Goal: Check status

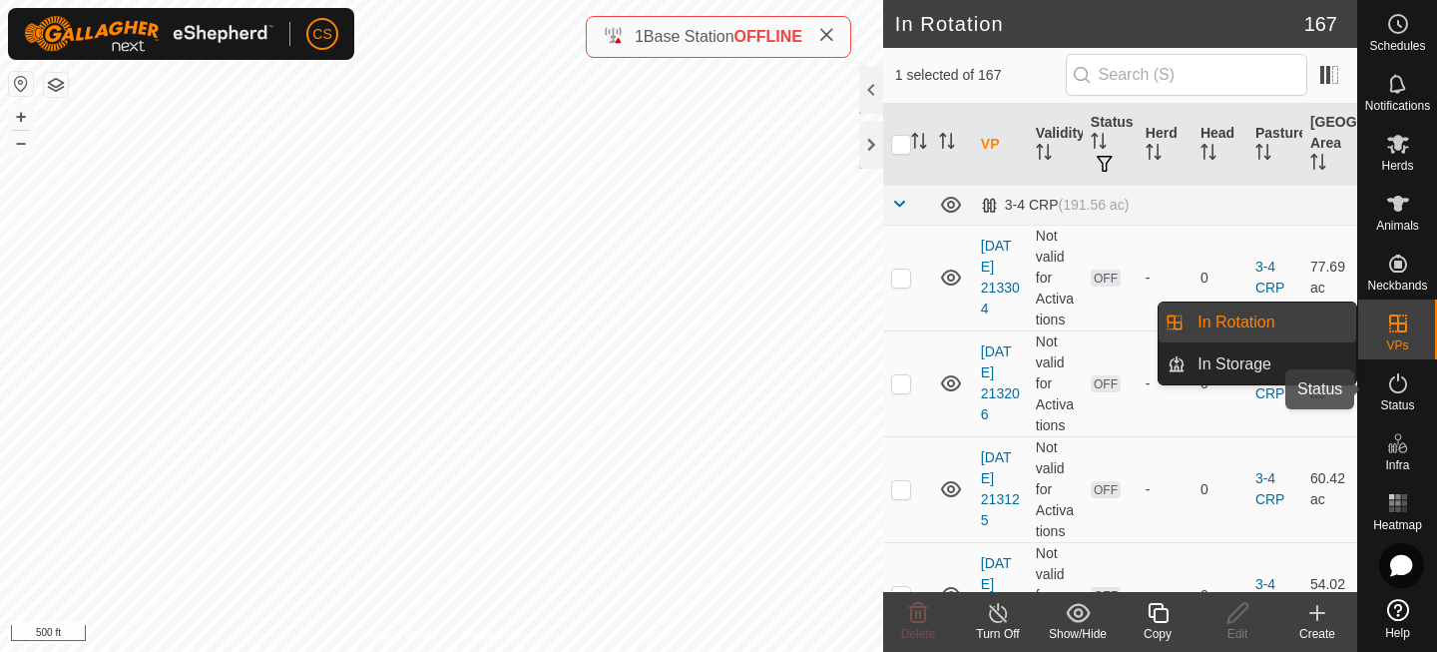
click at [1401, 389] on icon at bounding box center [1398, 383] width 24 height 24
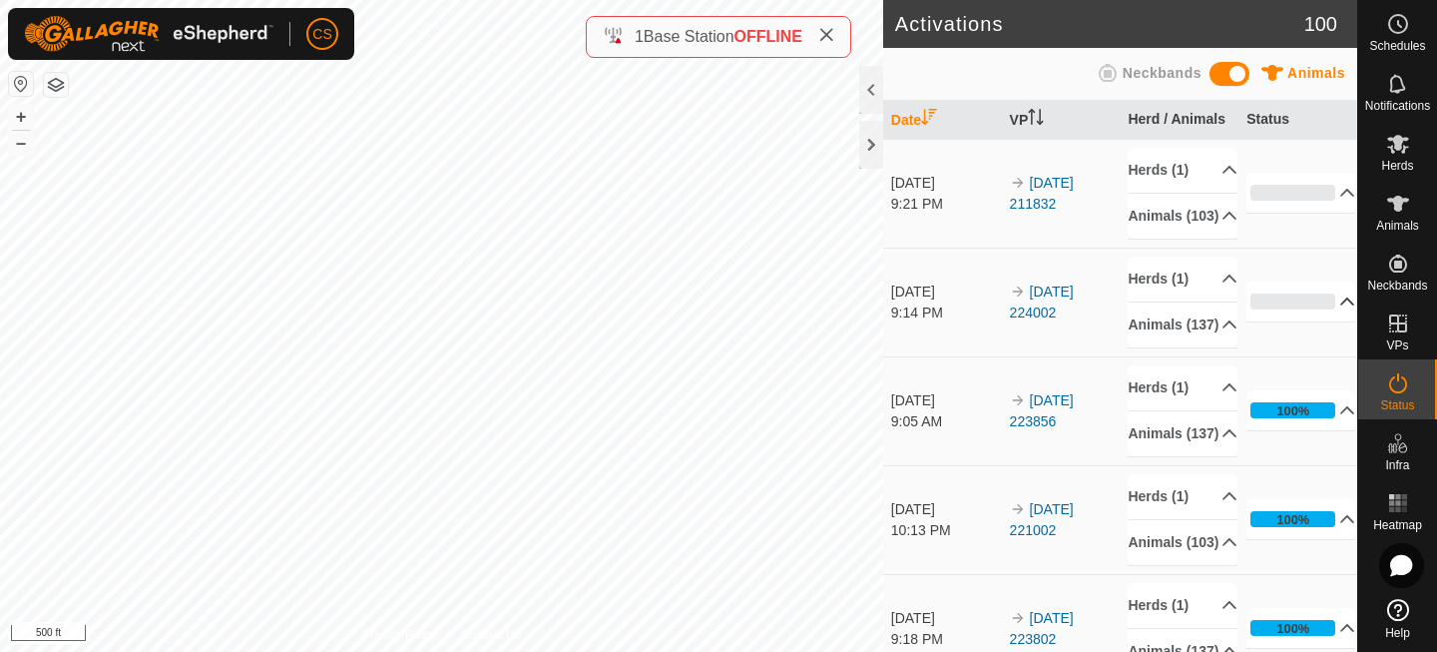
click at [1277, 321] on p-accordion-header "0%" at bounding box center [1300, 301] width 109 height 40
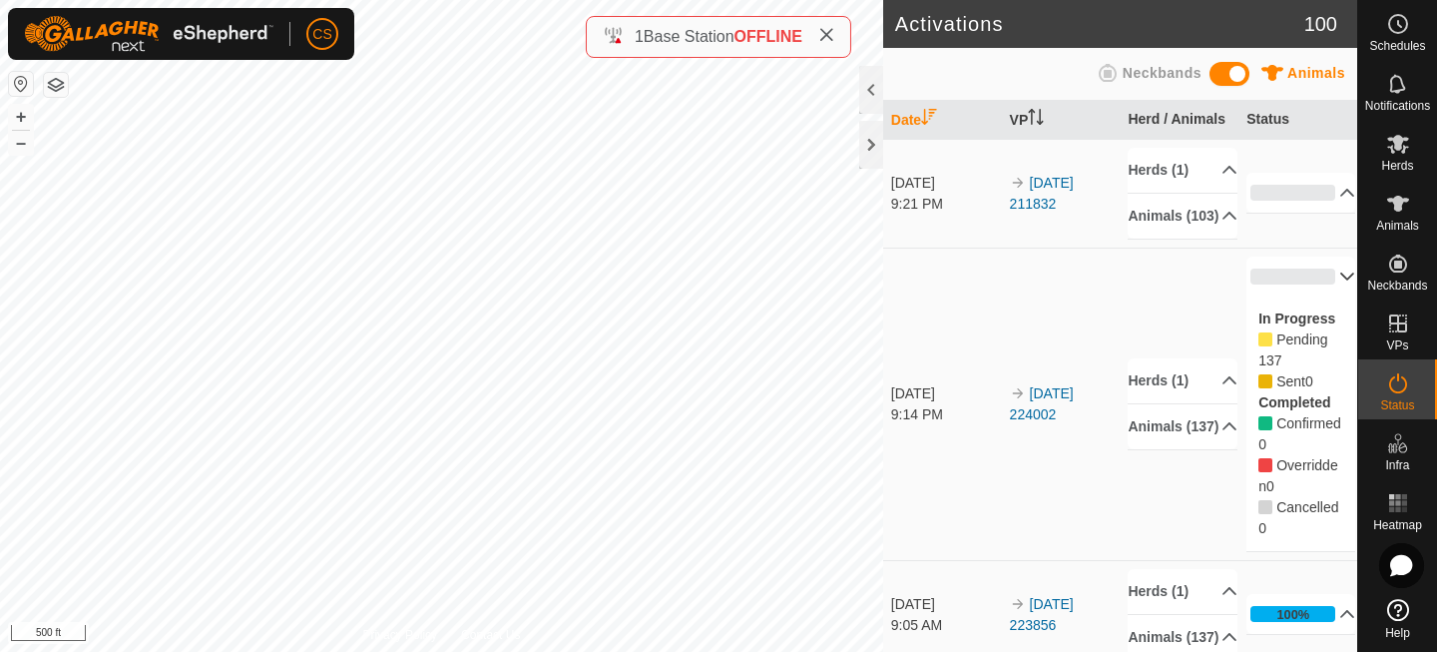
click at [1286, 340] on p-accordion-panel "0% In Progress Pending 137 Sent 0 Completed Confirmed 0 Overridden 0 Cancelled 0" at bounding box center [1300, 403] width 109 height 295
click at [1286, 282] on p-accordion-header "0%" at bounding box center [1300, 276] width 109 height 40
